Goal: Browse casually: Explore the website without a specific task or goal

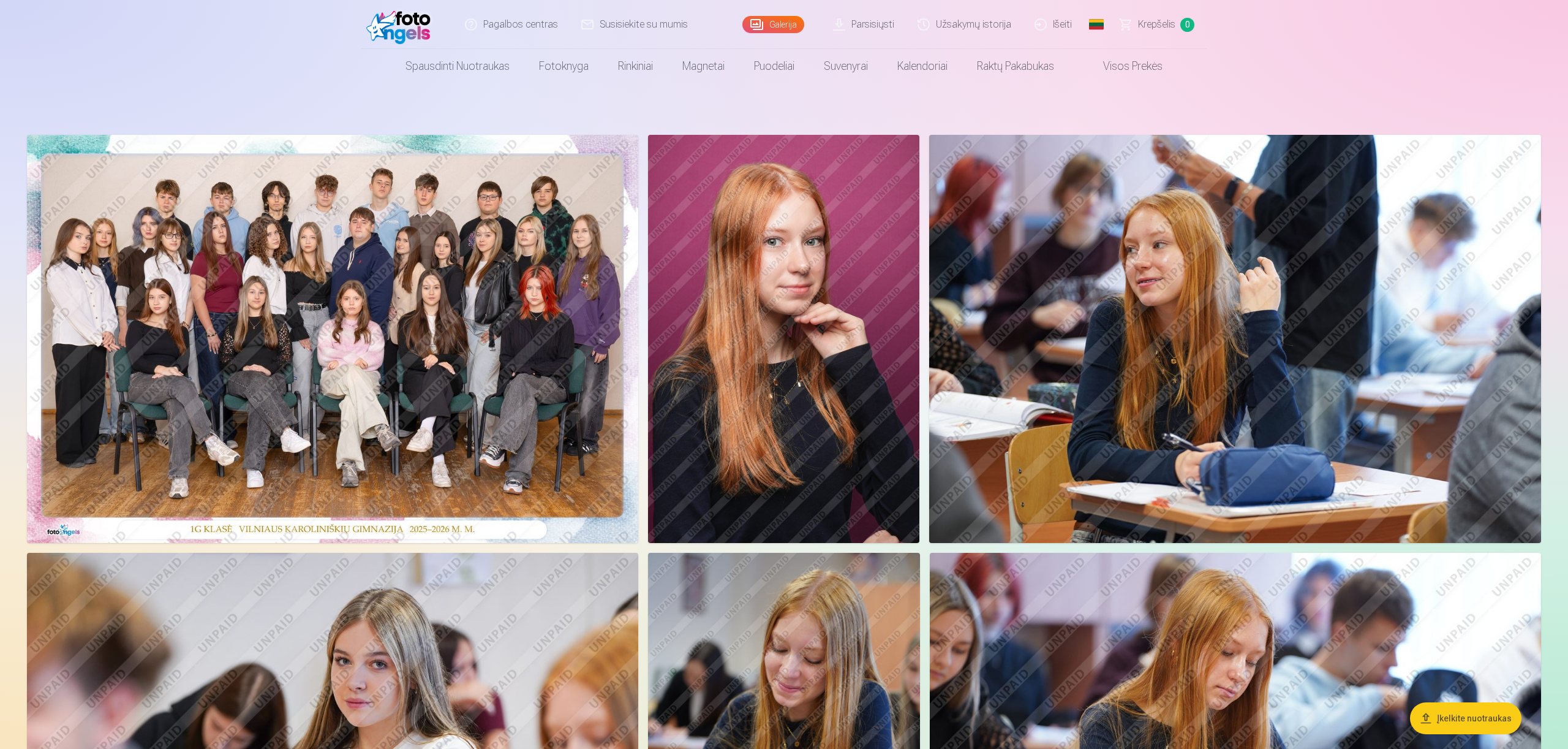
click at [1193, 305] on img at bounding box center [1235, 338] width 612 height 408
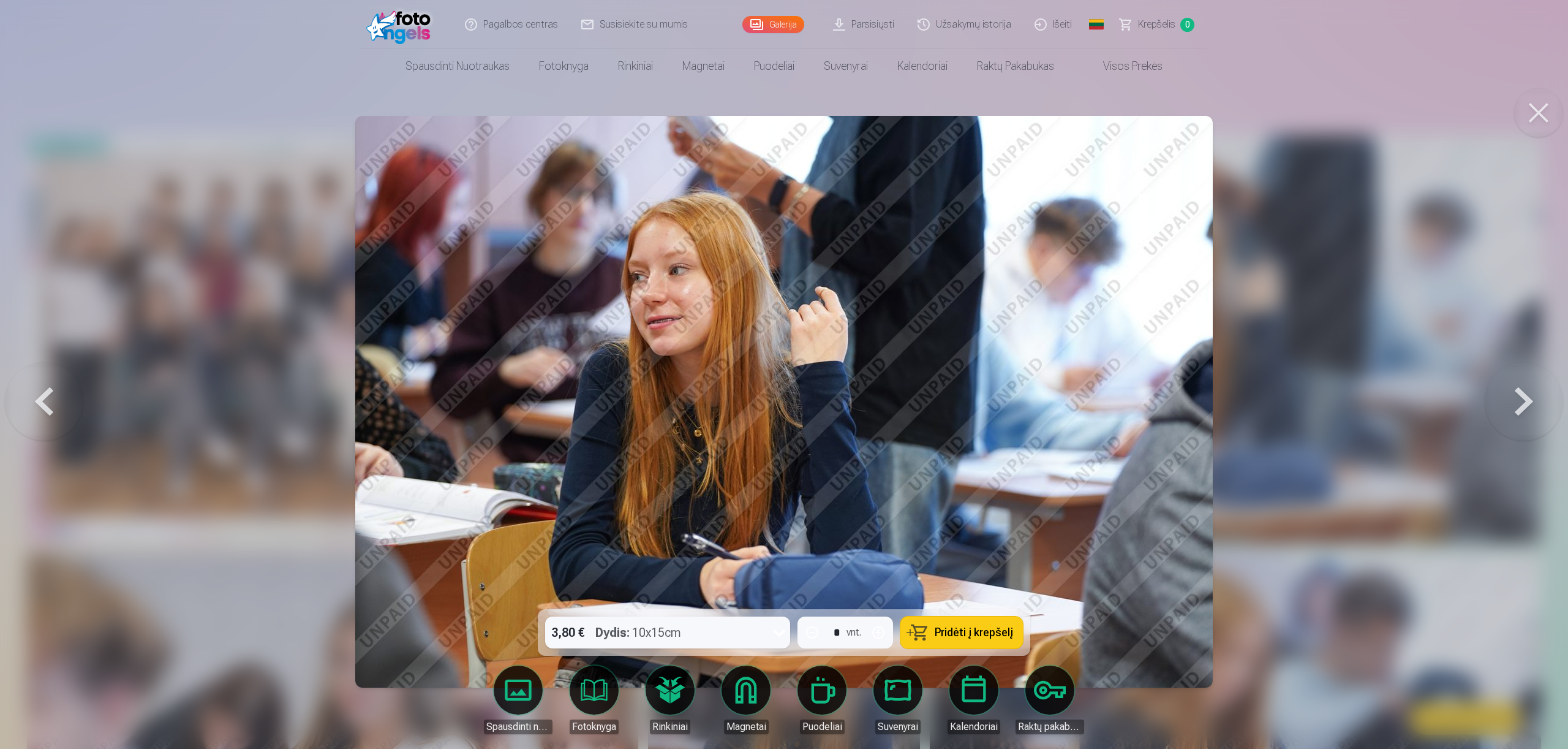
click at [1512, 393] on button at bounding box center [1524, 402] width 78 height 391
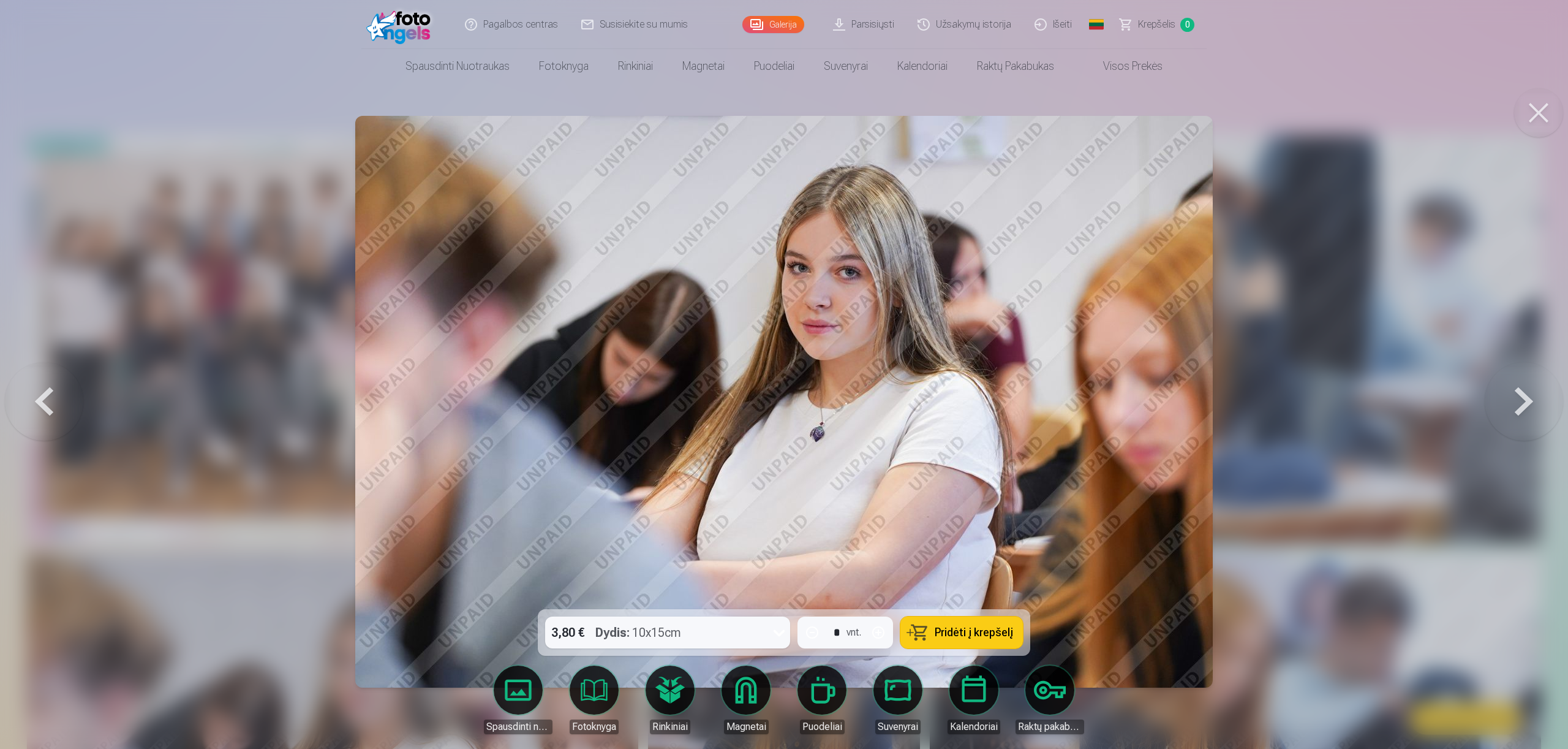
click at [1512, 393] on button at bounding box center [1524, 402] width 78 height 391
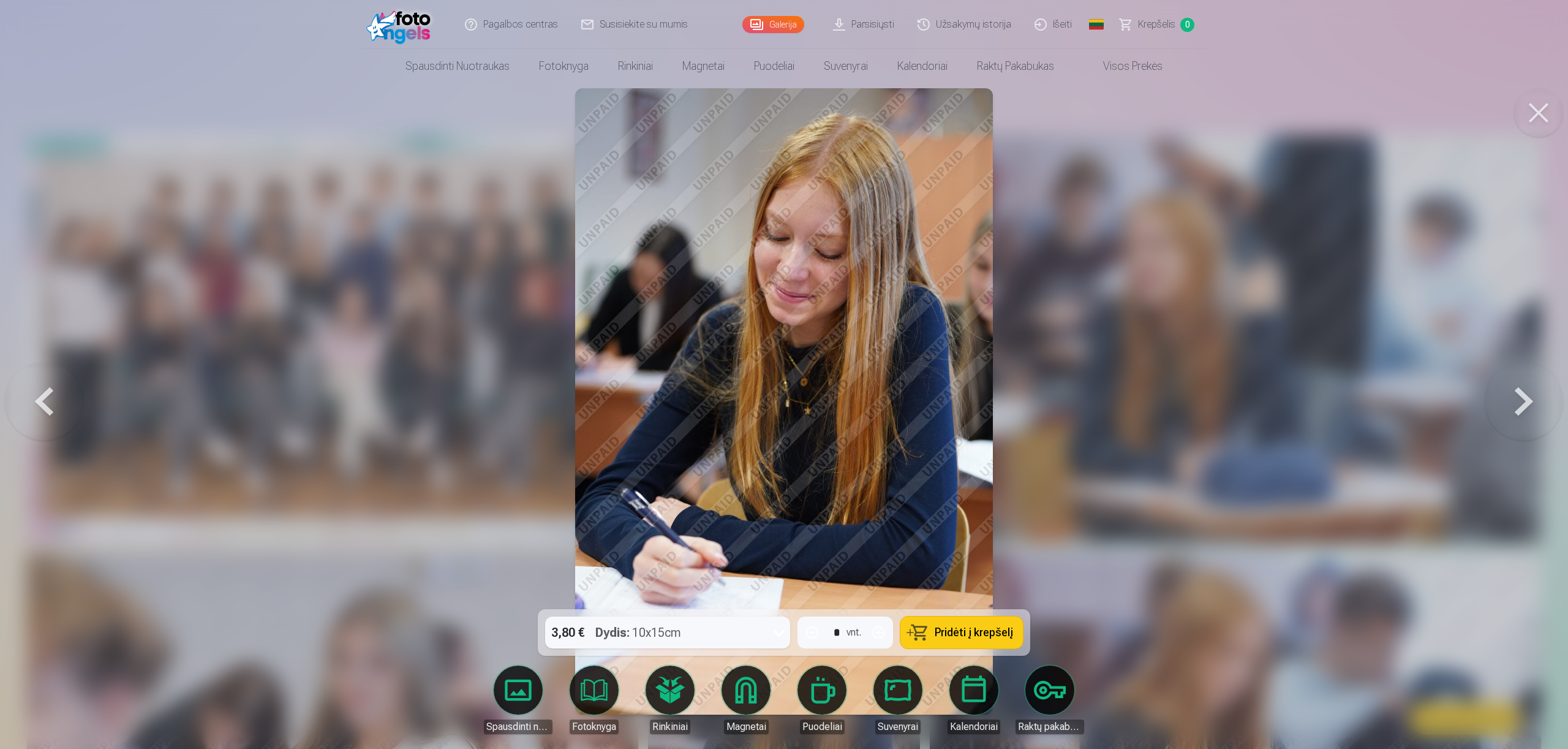
click at [1542, 419] on button at bounding box center [1524, 402] width 78 height 391
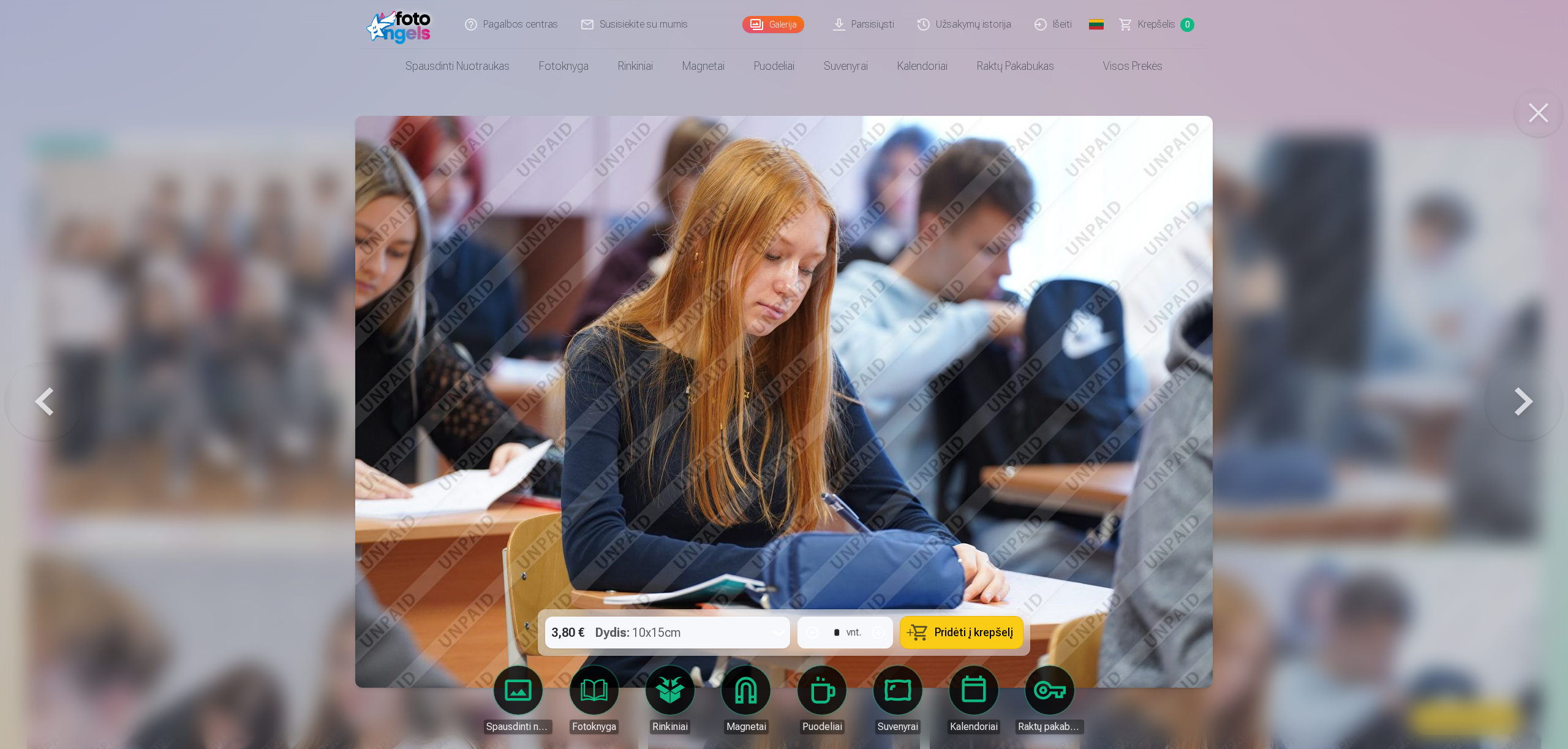
click at [1530, 399] on button at bounding box center [1524, 402] width 78 height 391
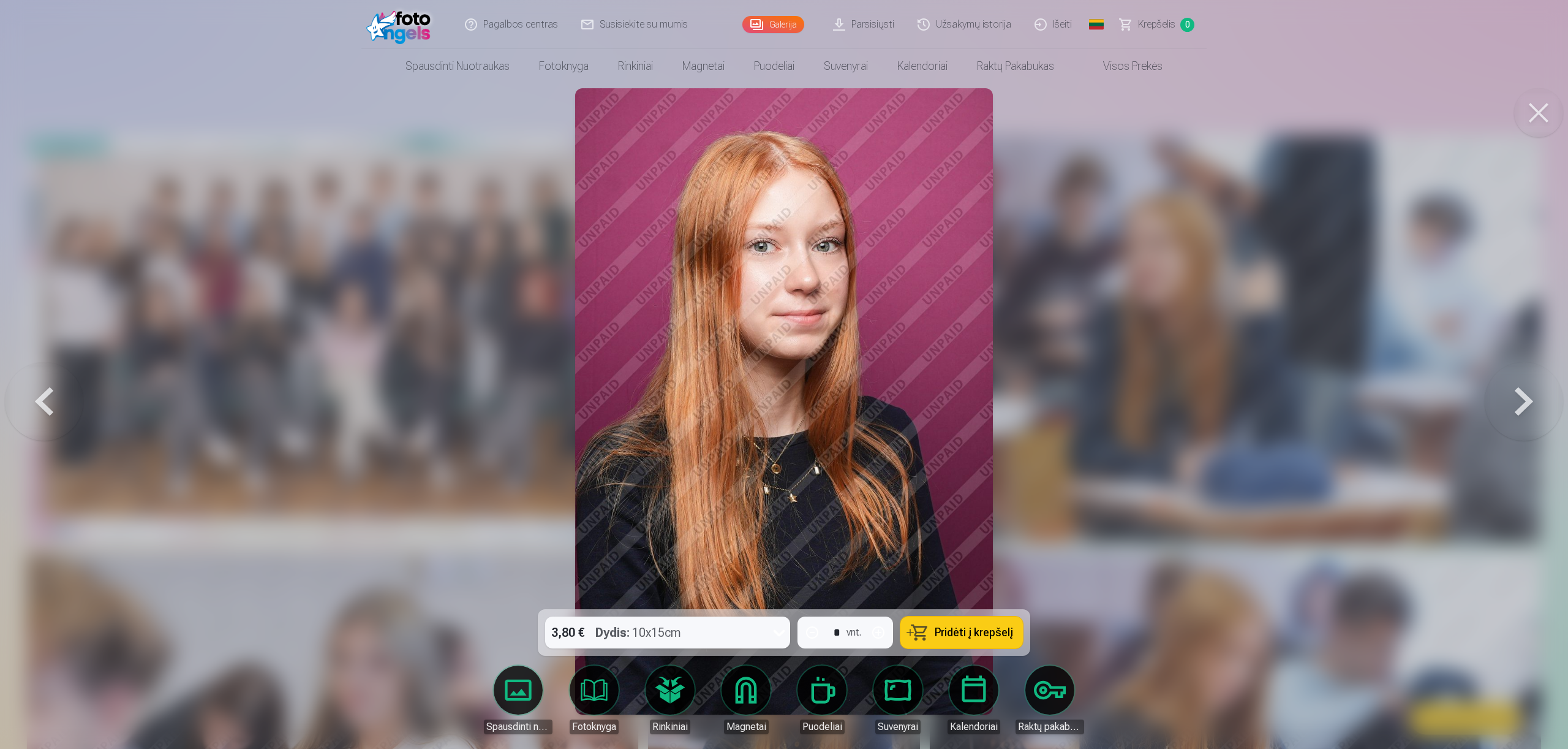
click at [1530, 399] on button at bounding box center [1524, 402] width 78 height 391
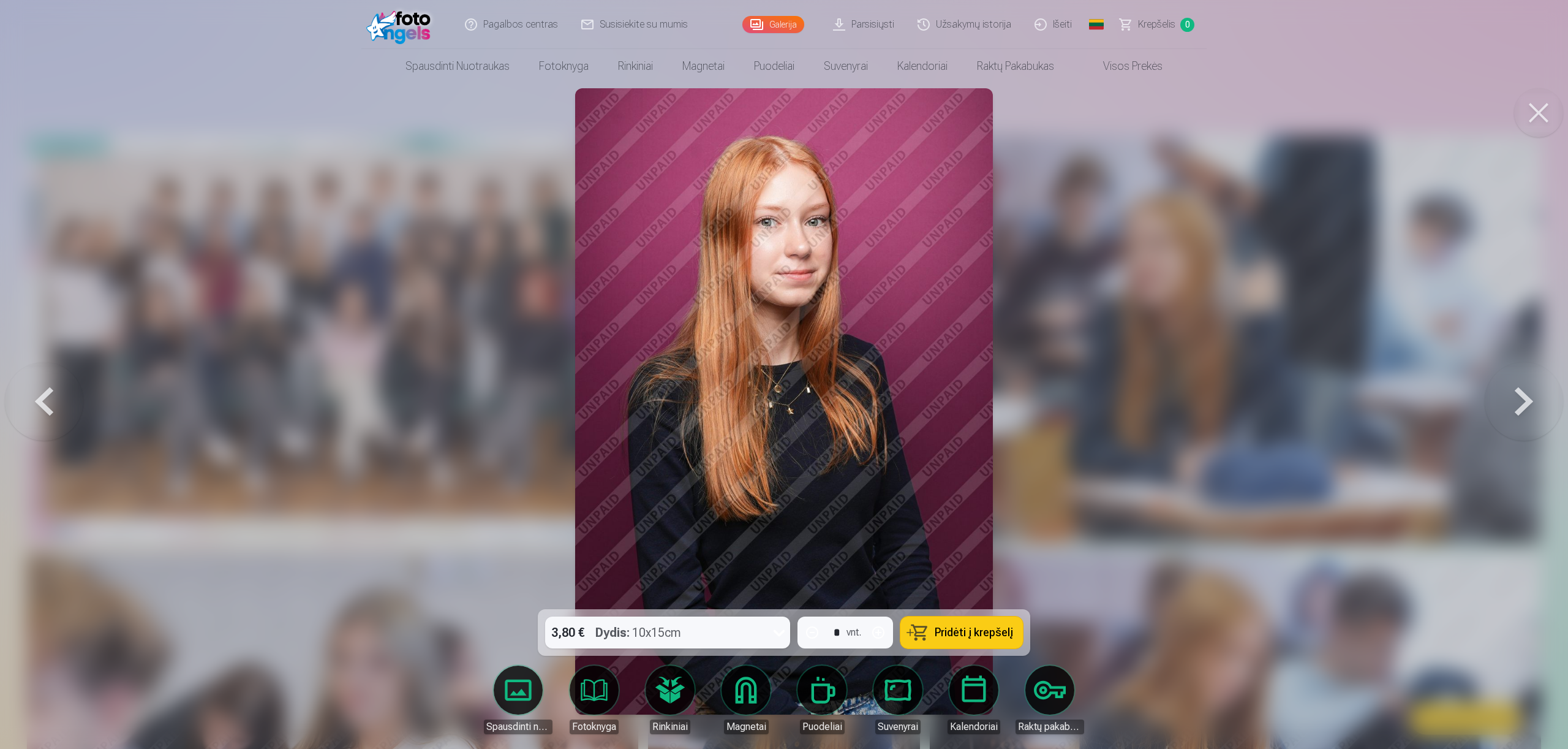
click at [1530, 399] on button at bounding box center [1524, 402] width 78 height 391
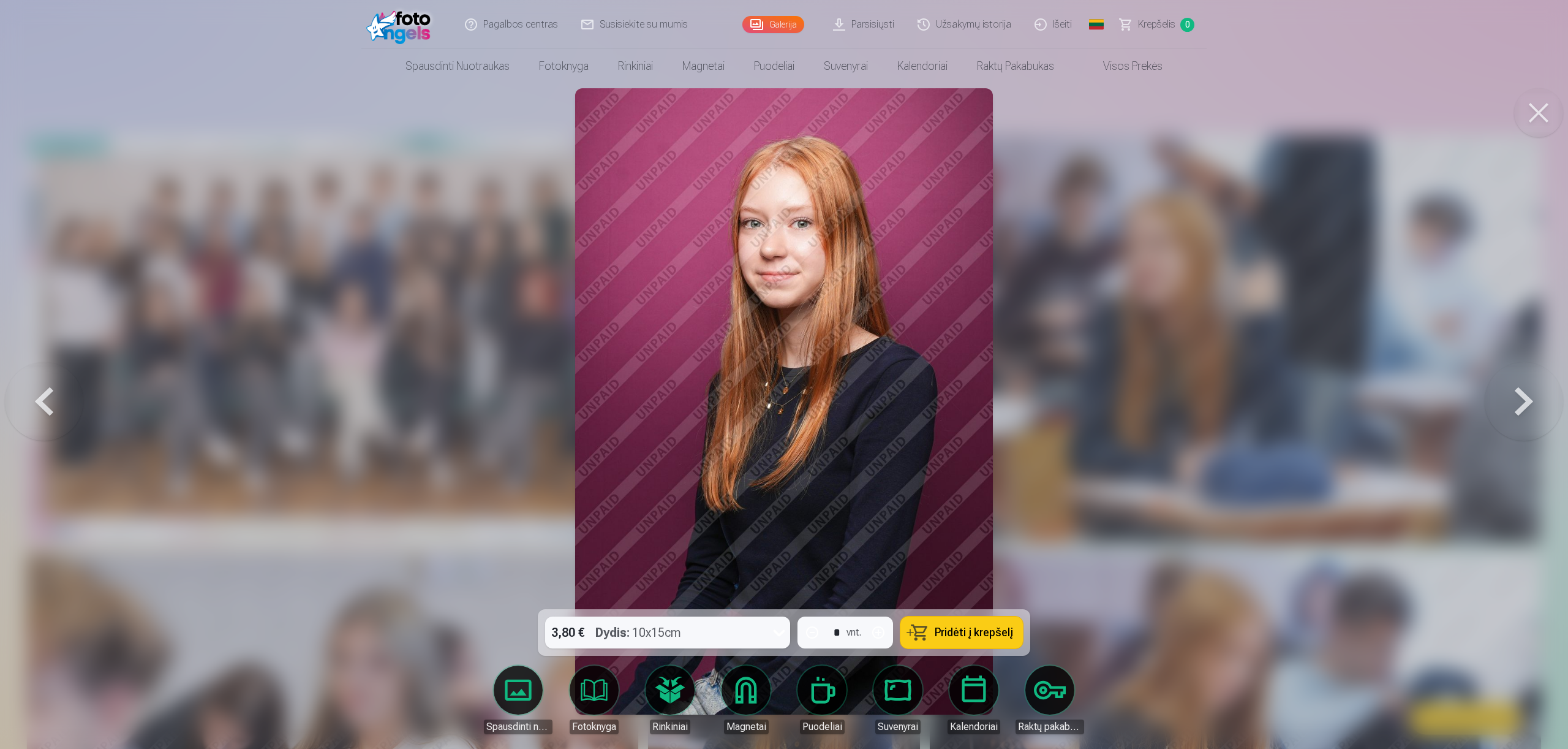
click at [1530, 399] on button at bounding box center [1524, 402] width 78 height 391
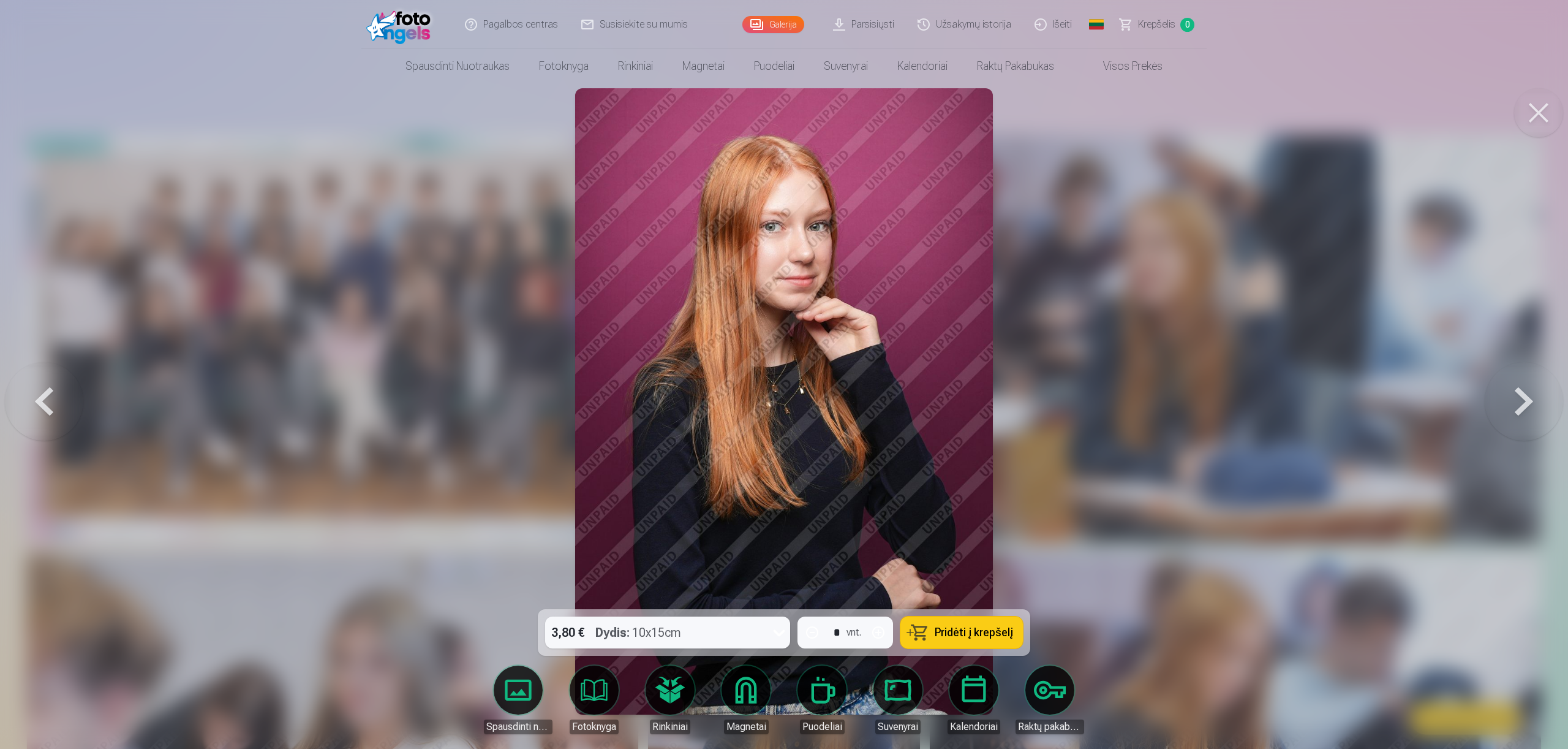
click at [1530, 393] on button at bounding box center [1524, 402] width 78 height 391
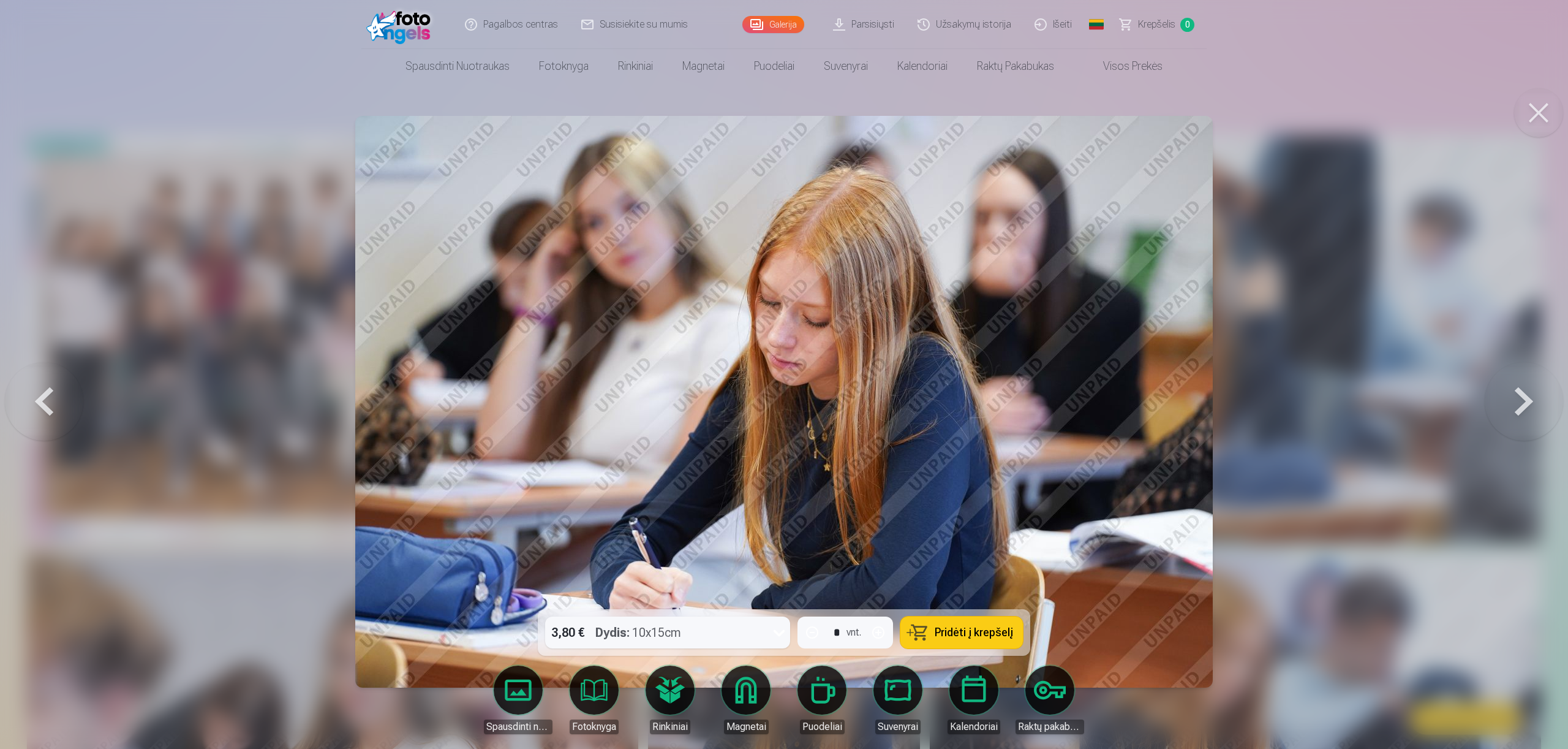
click at [1539, 405] on button at bounding box center [1524, 402] width 78 height 391
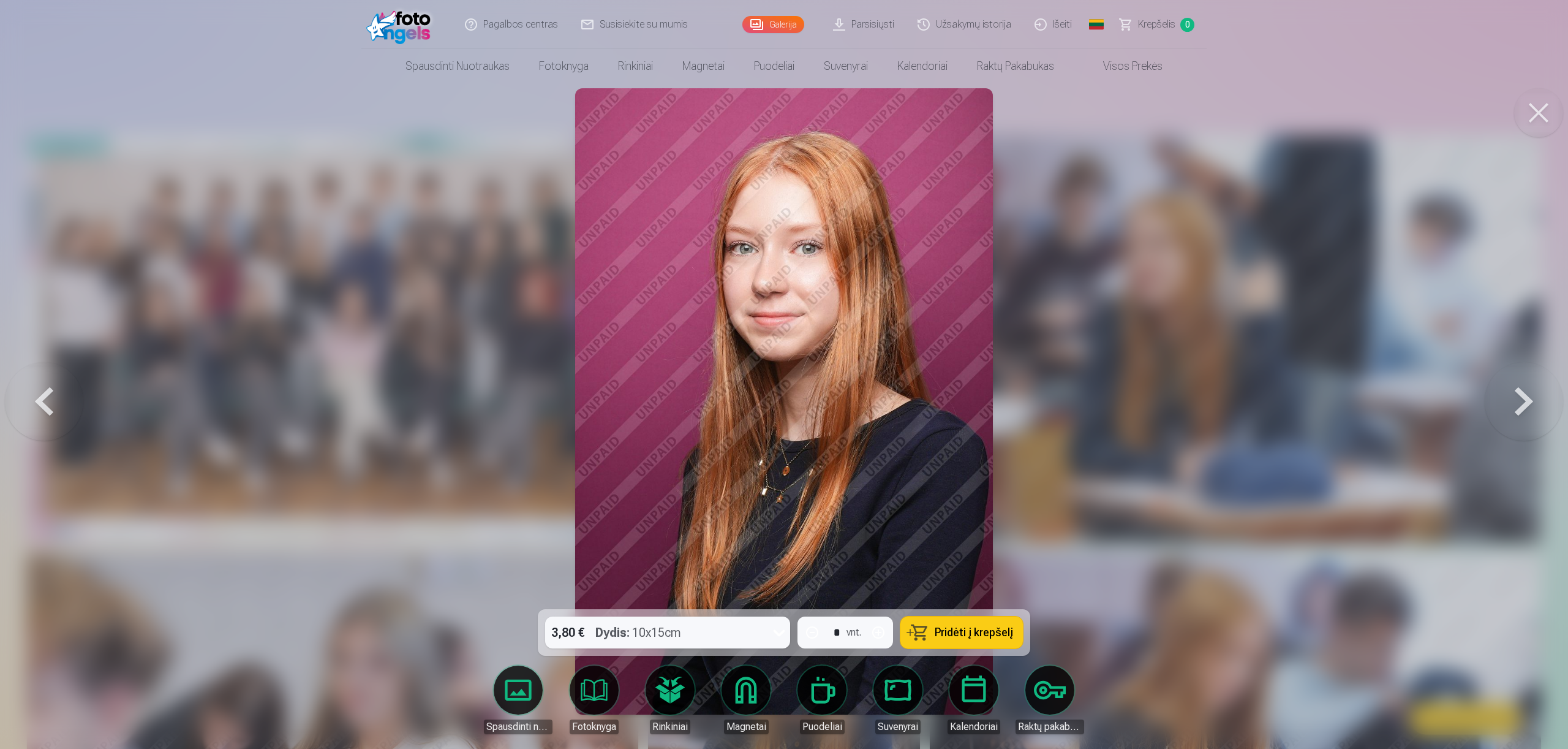
click at [1538, 404] on button at bounding box center [1524, 402] width 78 height 391
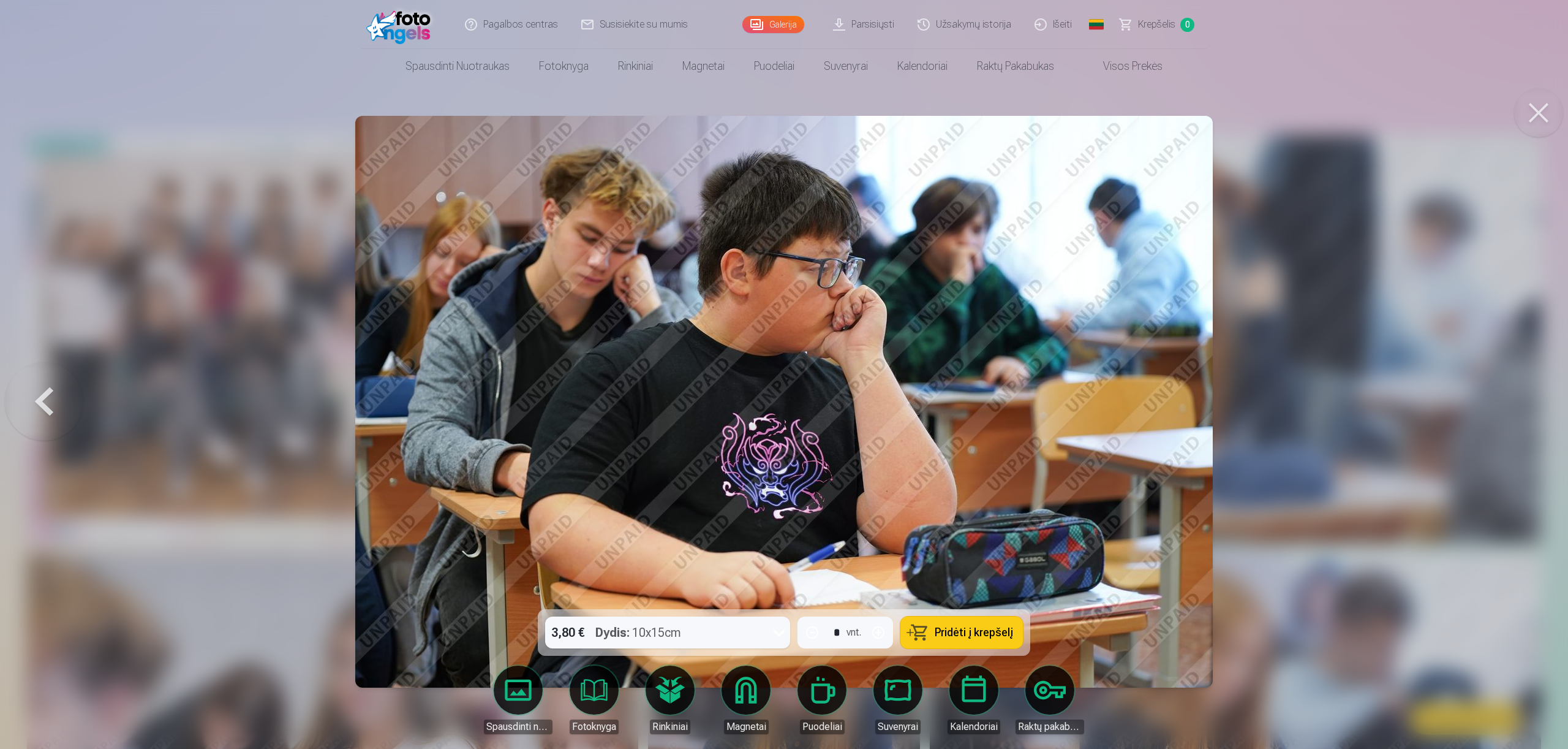
click at [1530, 402] on div at bounding box center [784, 374] width 1568 height 749
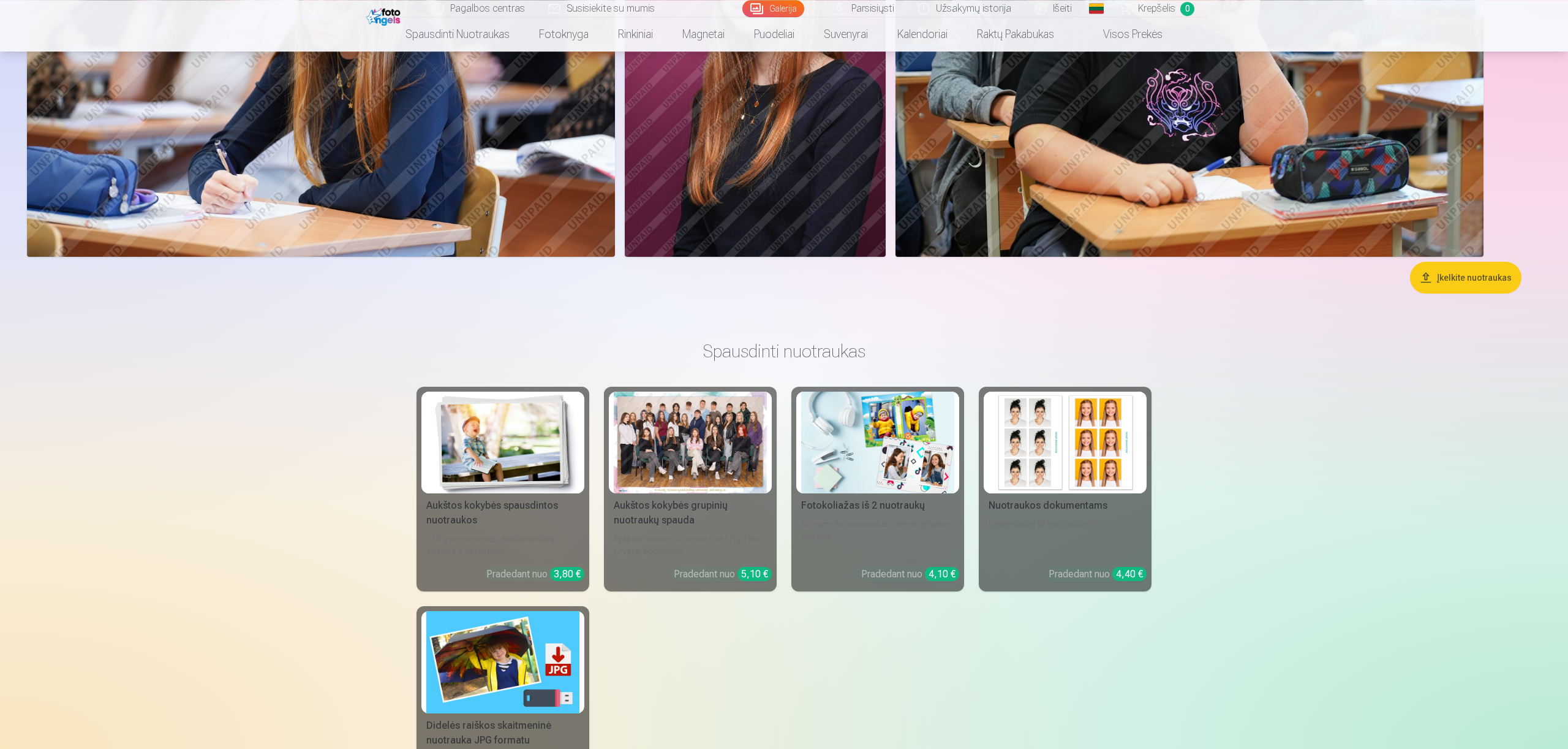
scroll to position [1945, 0]
